Goal: Task Accomplishment & Management: Use online tool/utility

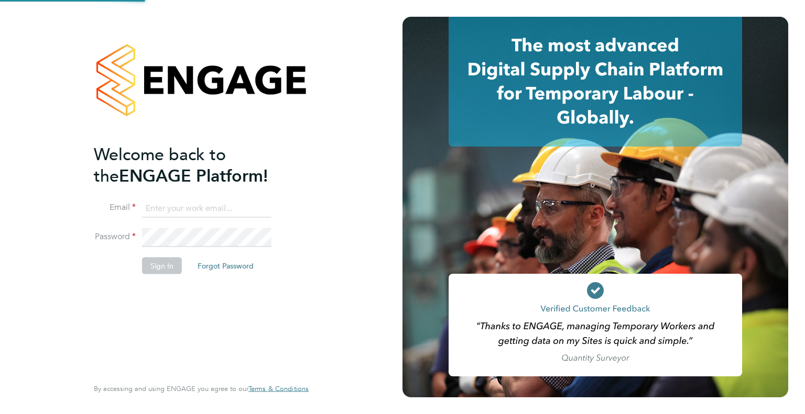
type input "[EMAIL_ADDRESS][DOMAIN_NAME]"
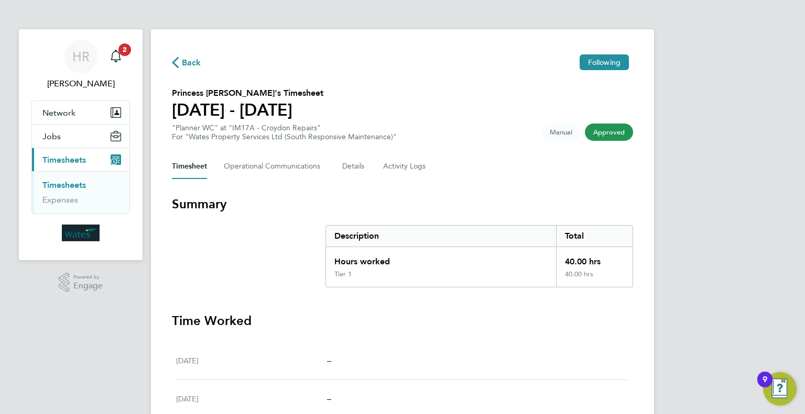
click at [83, 163] on span "Timesheets" at bounding box center [63, 160] width 43 height 10
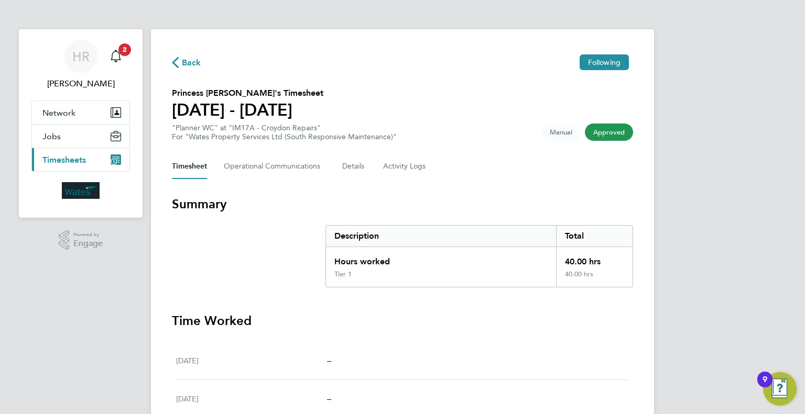
click at [83, 163] on span "Timesheets" at bounding box center [63, 160] width 43 height 10
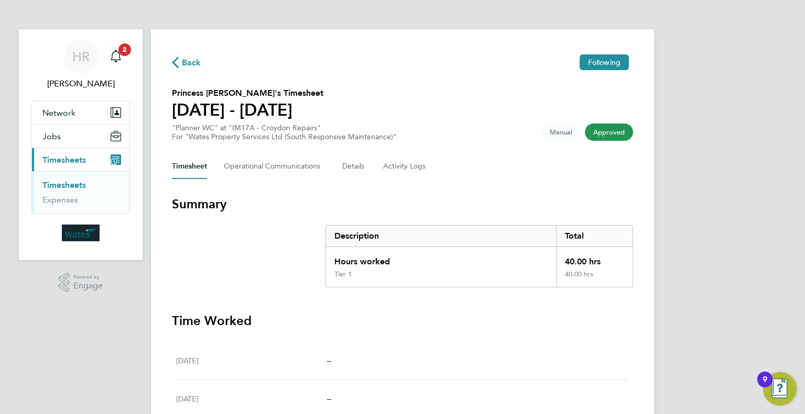
click at [112, 158] on icon "Main navigation" at bounding box center [116, 160] width 10 height 10
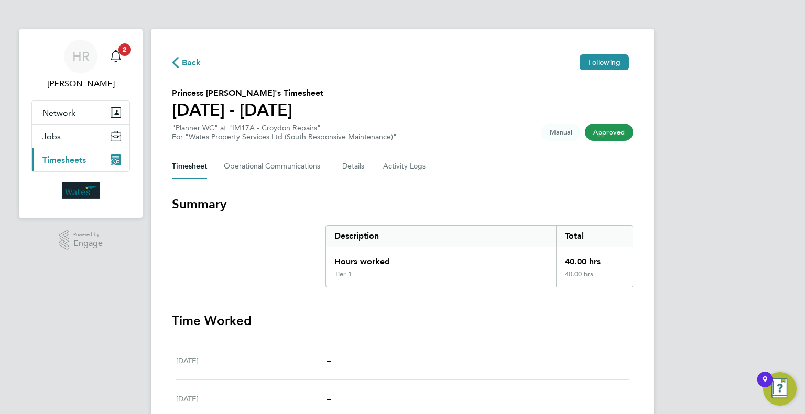
click at [83, 157] on span "Timesheets" at bounding box center [63, 160] width 43 height 10
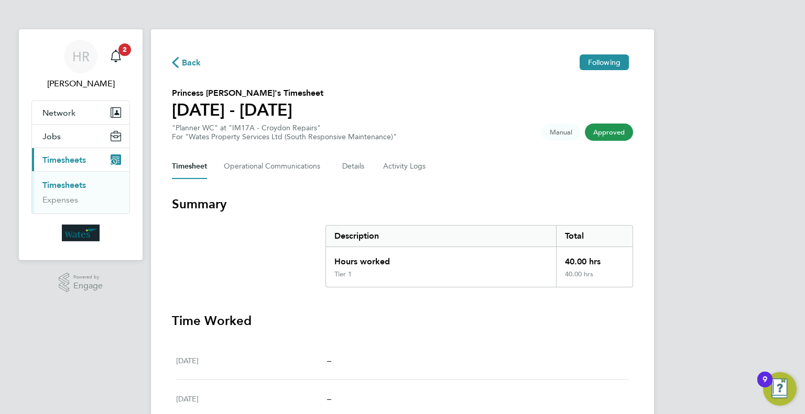
click at [63, 188] on link "Timesheets" at bounding box center [63, 185] width 43 height 10
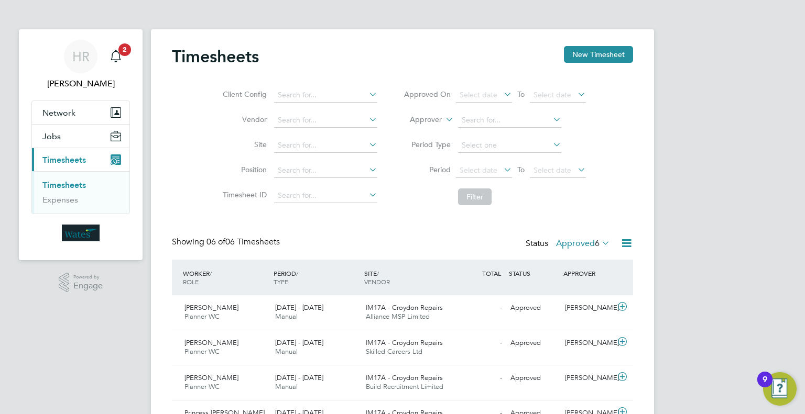
click at [586, 240] on label "Approved 6" at bounding box center [583, 243] width 54 height 10
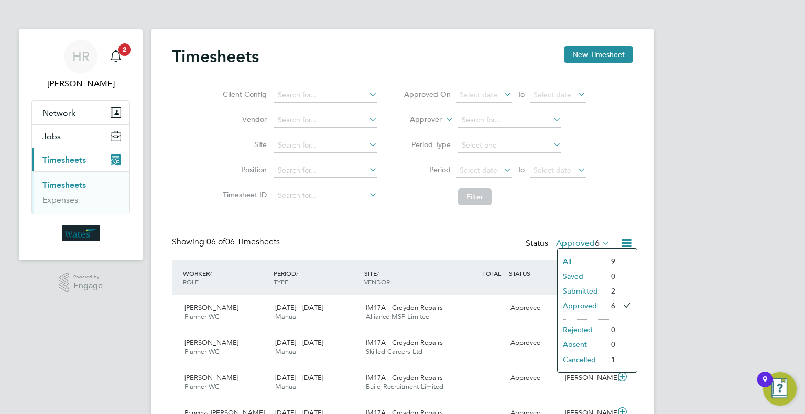
click at [595, 291] on li "Submitted" at bounding box center [581, 291] width 48 height 15
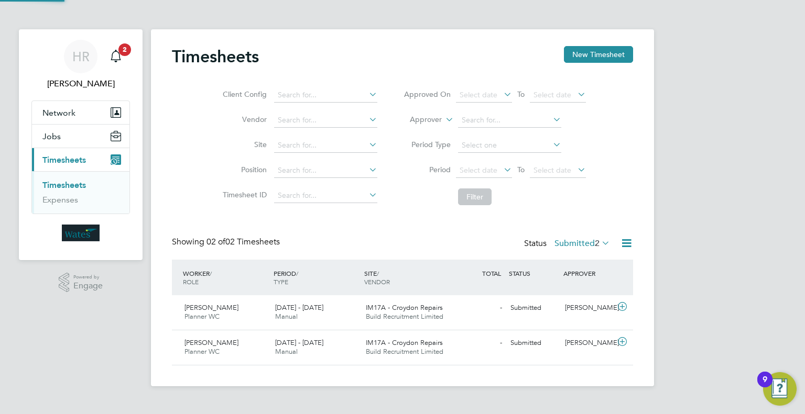
scroll to position [5, 5]
